Goal: Find contact information: Find contact information

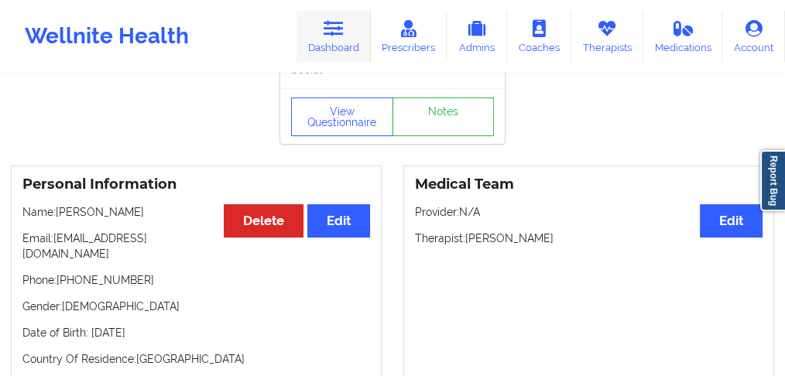
scroll to position [1, 0]
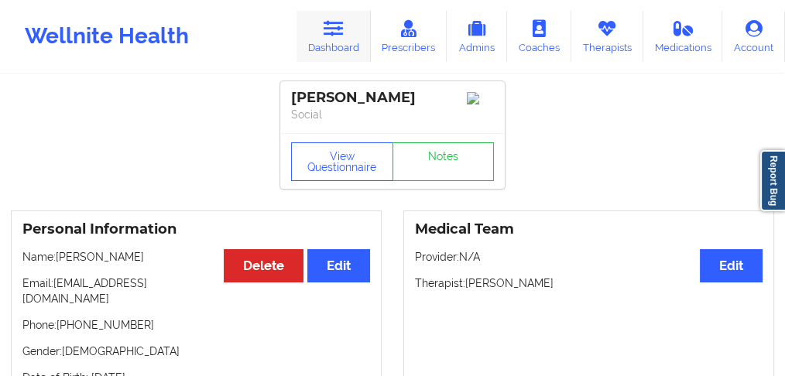
click at [351, 34] on link "Dashboard" at bounding box center [333, 36] width 74 height 51
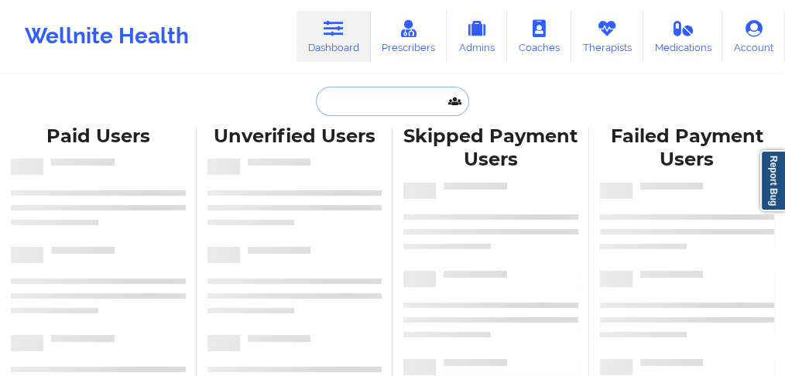
click at [359, 101] on input "text" at bounding box center [392, 101] width 153 height 29
paste input "[PERSON_NAME]"
type input "[PERSON_NAME]"
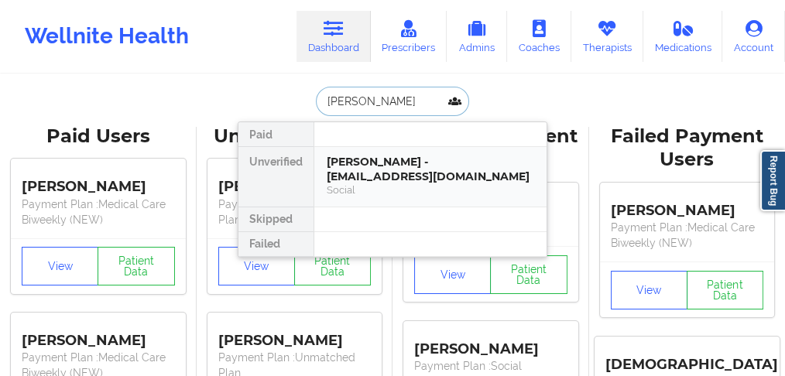
click at [378, 171] on div "[PERSON_NAME] - [EMAIL_ADDRESS][DOMAIN_NAME]" at bounding box center [430, 169] width 207 height 29
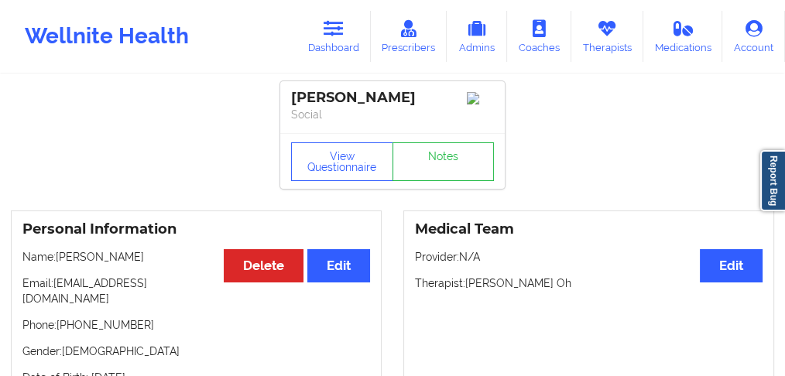
click at [120, 261] on p "Name: [PERSON_NAME]" at bounding box center [196, 256] width 348 height 15
copy p "[PERSON_NAME]"
drag, startPoint x: 150, startPoint y: 315, endPoint x: 59, endPoint y: 316, distance: 91.3
click at [59, 317] on p "Phone: [PHONE_NUMBER]" at bounding box center [196, 324] width 348 height 15
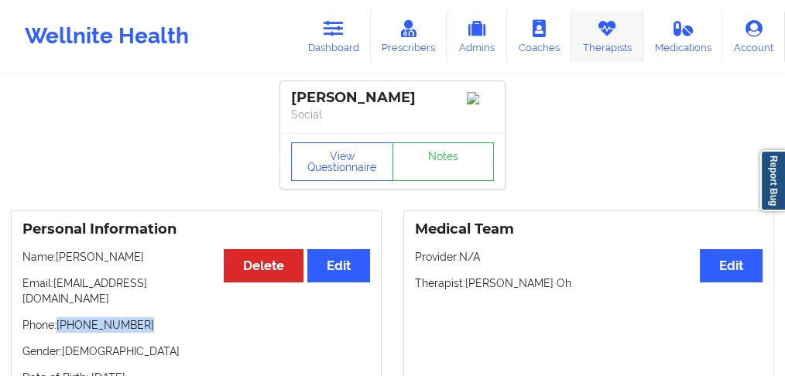
copy p "[PHONE_NUMBER]"
click at [344, 44] on link "Dashboard" at bounding box center [333, 36] width 74 height 51
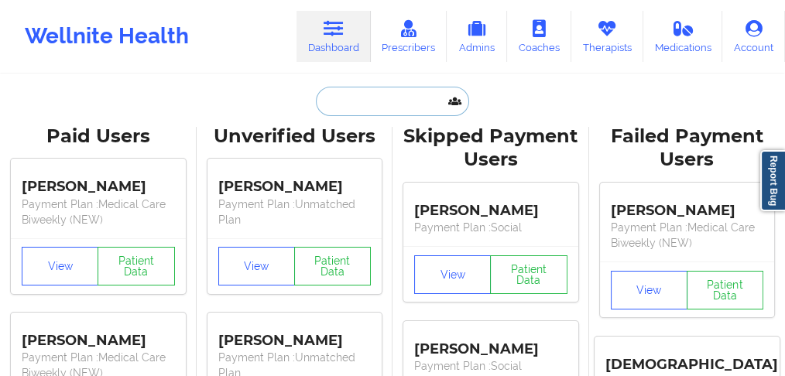
click at [350, 101] on input "text" at bounding box center [392, 101] width 153 height 29
paste input "[PERSON_NAME]"
type input "[PERSON_NAME]"
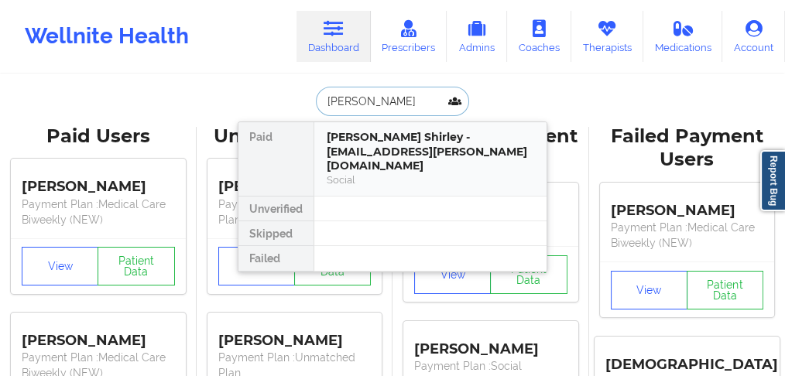
click at [360, 144] on div "[PERSON_NAME] Shirley - [EMAIL_ADDRESS][PERSON_NAME][DOMAIN_NAME]" at bounding box center [430, 151] width 207 height 43
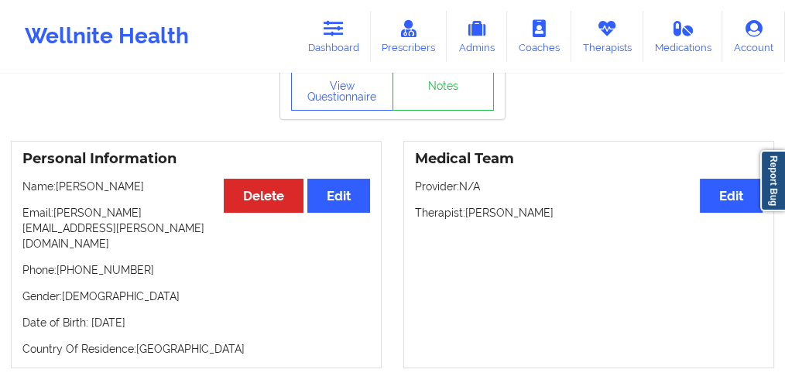
scroll to position [151, 0]
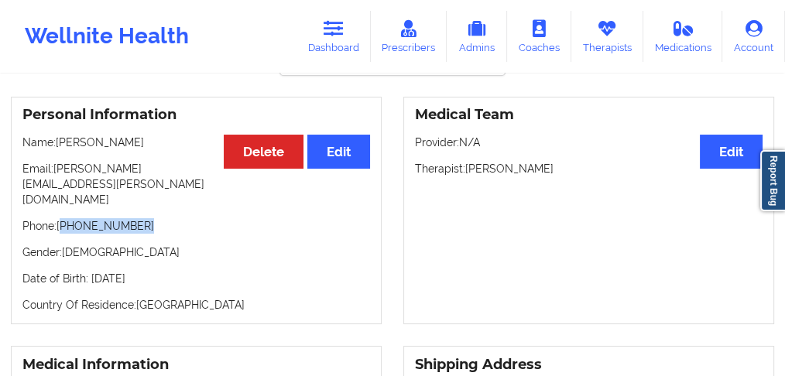
drag, startPoint x: 142, startPoint y: 188, endPoint x: 63, endPoint y: 196, distance: 79.3
click at [63, 218] on p "Phone: [PHONE_NUMBER]" at bounding box center [196, 225] width 348 height 15
copy p "[PHONE_NUMBER]"
click at [141, 204] on div "Personal Information Edit Delete Name: [PERSON_NAME] Email: [PERSON_NAME][EMAIL…" at bounding box center [196, 211] width 371 height 228
drag, startPoint x: 147, startPoint y: 188, endPoint x: 412, endPoint y: 79, distance: 286.3
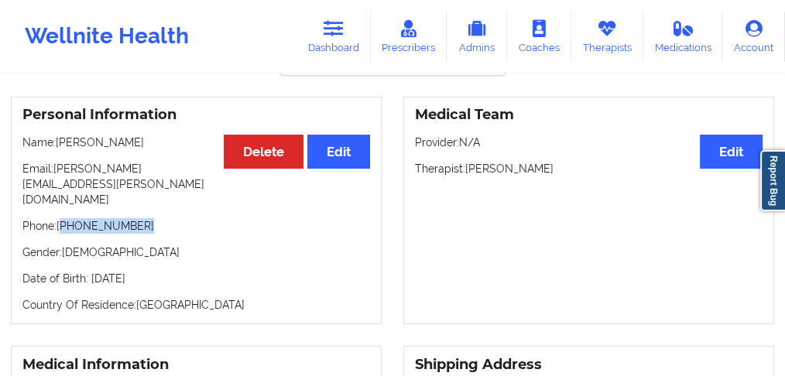
click at [63, 218] on p "Phone: [PHONE_NUMBER]" at bounding box center [196, 225] width 348 height 15
copy p "[PHONE_NUMBER]"
click at [331, 39] on link "Dashboard" at bounding box center [333, 36] width 74 height 51
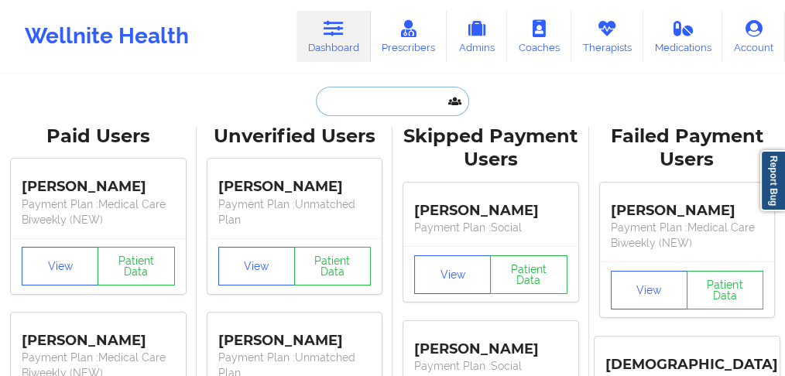
click at [357, 98] on input "text" at bounding box center [392, 101] width 153 height 29
paste input "[PERSON_NAME]"
type input "[PERSON_NAME]"
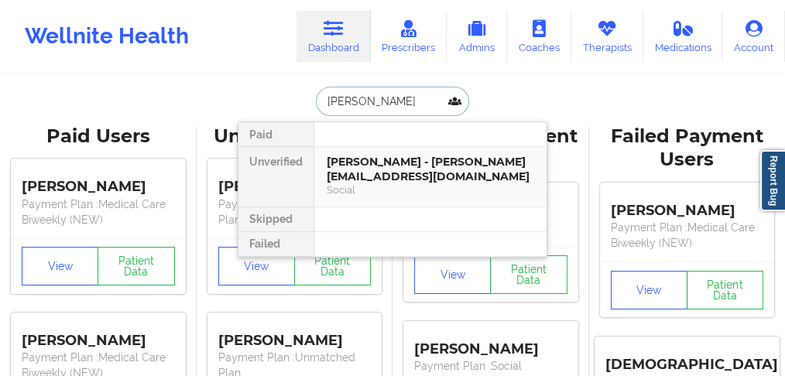
click at [384, 168] on div "[PERSON_NAME] - [PERSON_NAME][EMAIL_ADDRESS][DOMAIN_NAME]" at bounding box center [430, 169] width 207 height 29
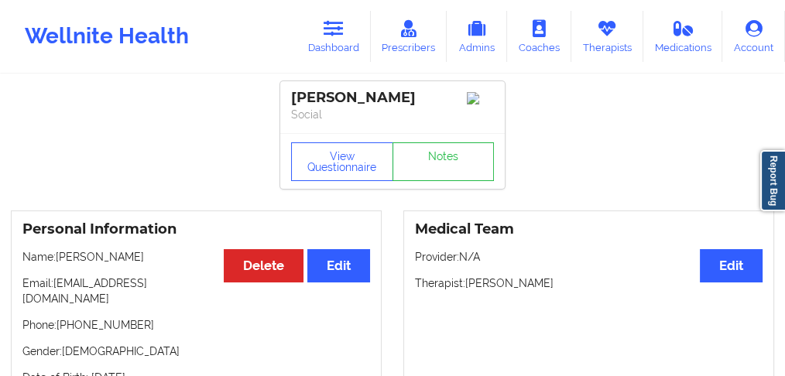
scroll to position [103, 0]
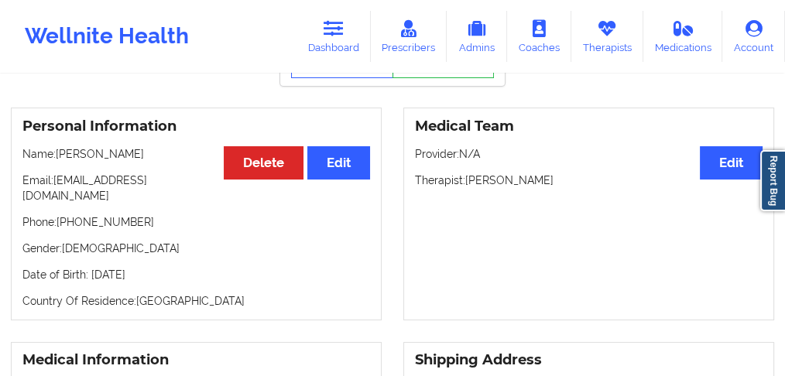
click at [109, 158] on p "Name: [PERSON_NAME]" at bounding box center [196, 153] width 348 height 15
copy p "[PERSON_NAME]"
drag, startPoint x: 152, startPoint y: 207, endPoint x: 62, endPoint y: 214, distance: 90.1
click at [62, 214] on p "Phone: [PHONE_NUMBER]" at bounding box center [196, 221] width 348 height 15
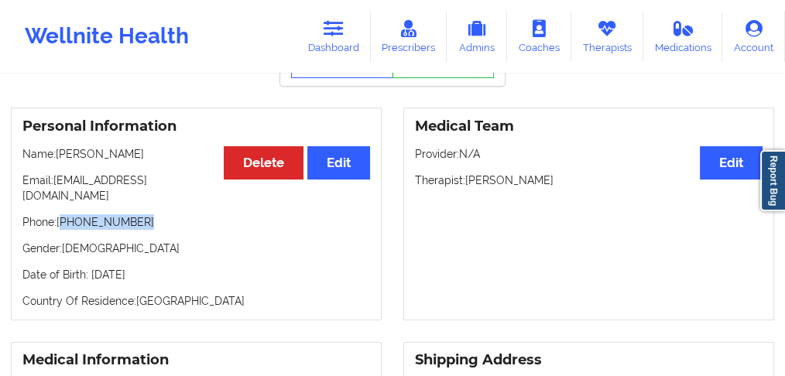
copy p "[PHONE_NUMBER]"
